Goal: Transaction & Acquisition: Purchase product/service

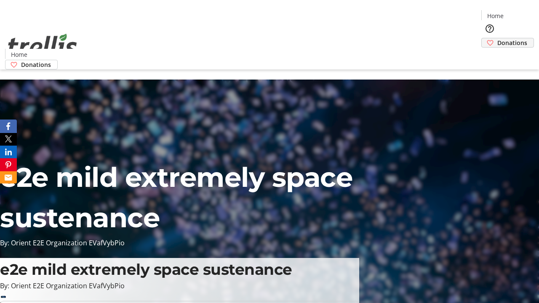
click at [497, 38] on span "Donations" at bounding box center [512, 42] width 30 height 9
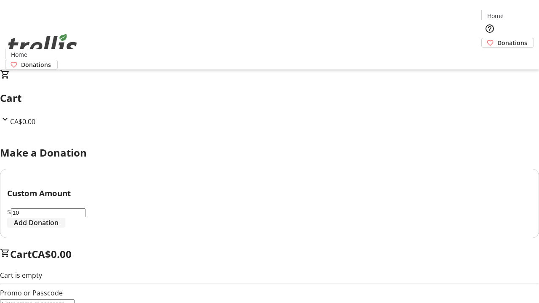
click at [59, 228] on span "Add Donation" at bounding box center [36, 223] width 45 height 10
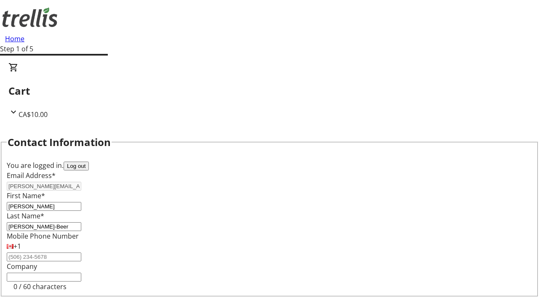
select select "CA"
type input "[STREET_ADDRESS][PERSON_NAME]"
type input "Kelowna"
select select "BC"
type input "Kelowna"
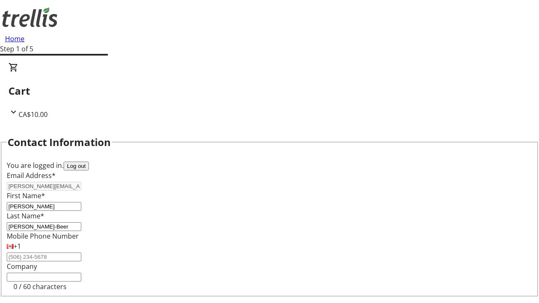
type input "V1Y 0C2"
